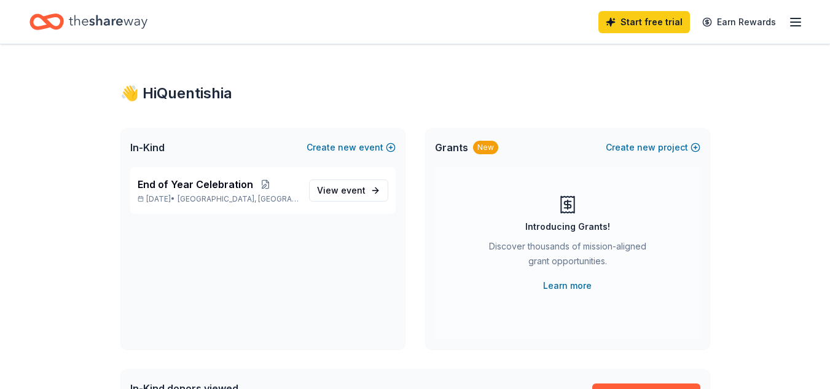
click at [798, 23] on icon "button" at bounding box center [795, 22] width 15 height 15
click at [794, 24] on icon "button" at bounding box center [795, 22] width 15 height 15
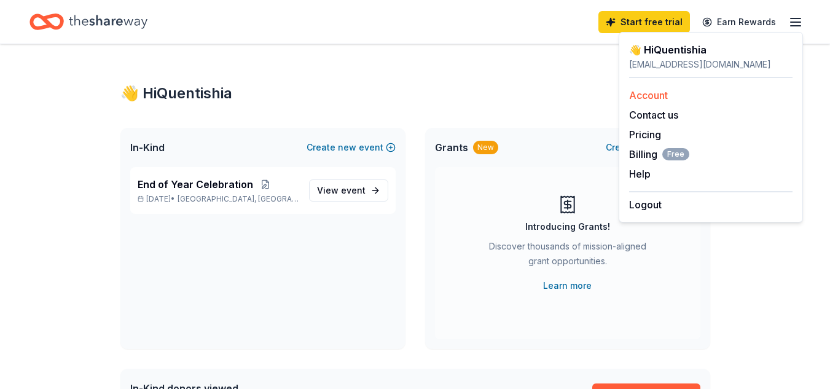
click at [661, 90] on link "Account" at bounding box center [648, 95] width 39 height 12
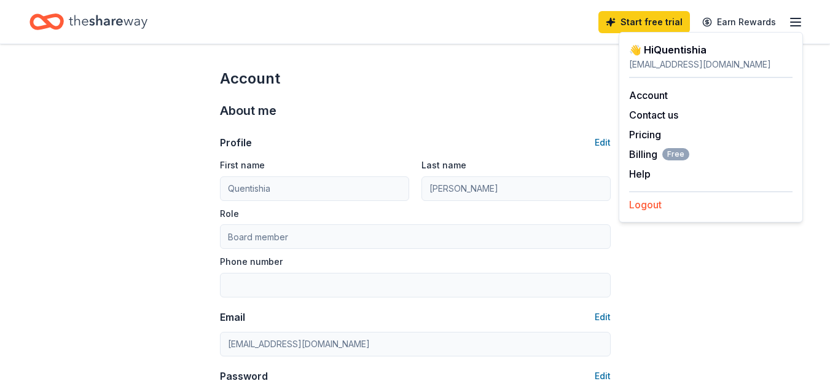
click at [647, 204] on button "Logout" at bounding box center [645, 204] width 33 height 15
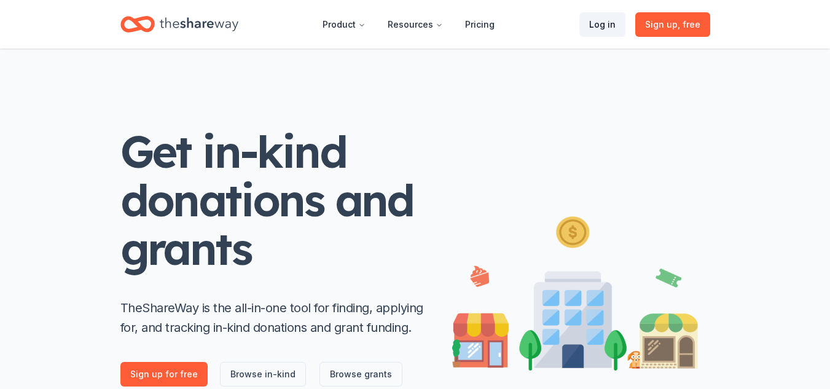
click at [596, 21] on link "Log in" at bounding box center [602, 24] width 46 height 25
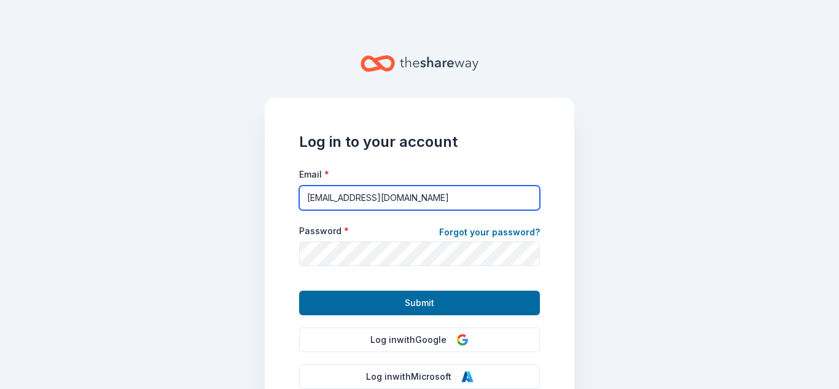
click at [346, 197] on input "[EMAIL_ADDRESS][DOMAIN_NAME]" at bounding box center [419, 197] width 241 height 25
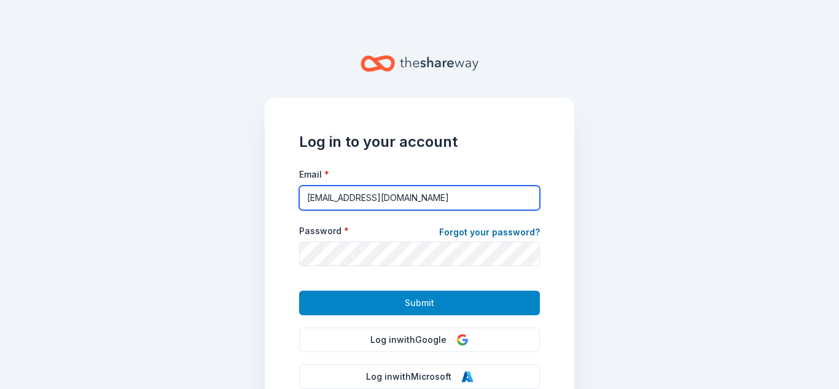
type input "[EMAIL_ADDRESS][DOMAIN_NAME]"
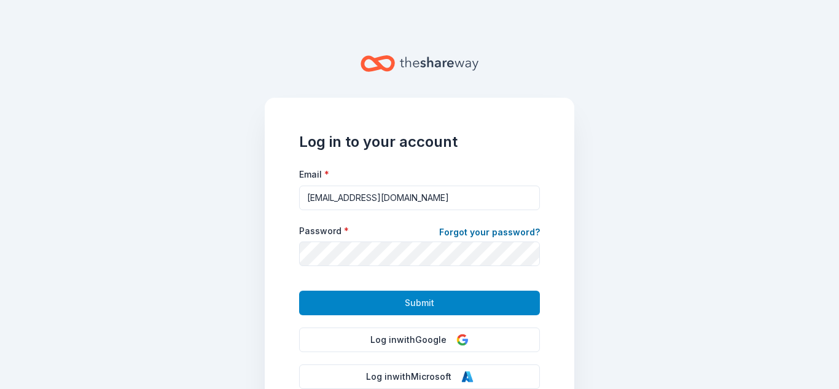
click at [464, 301] on button "Submit" at bounding box center [419, 302] width 241 height 25
